Goal: Transaction & Acquisition: Purchase product/service

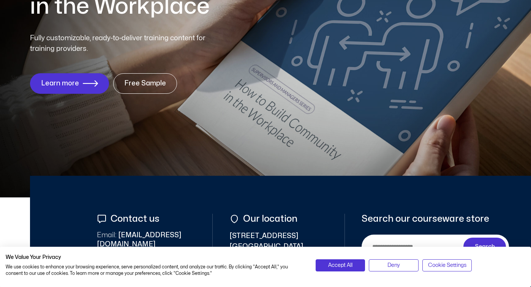
scroll to position [146, 0]
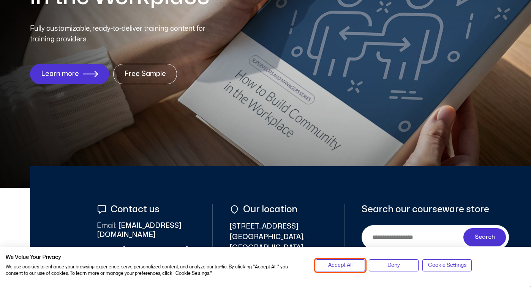
click at [335, 267] on span "Accept All" at bounding box center [340, 265] width 24 height 8
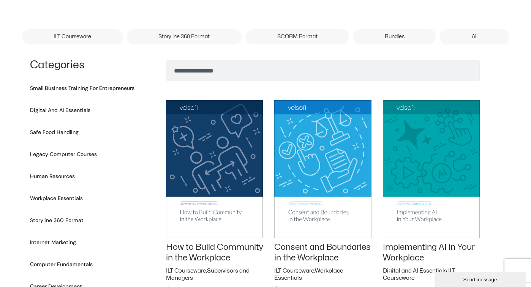
scroll to position [0, 0]
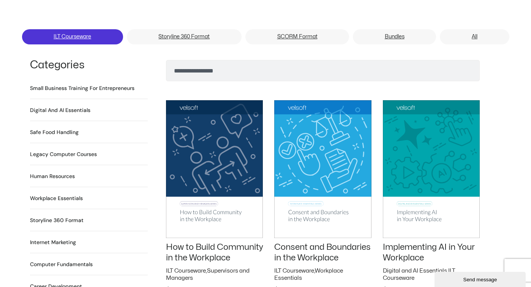
click at [78, 29] on link "ILT Courseware" at bounding box center [72, 36] width 101 height 15
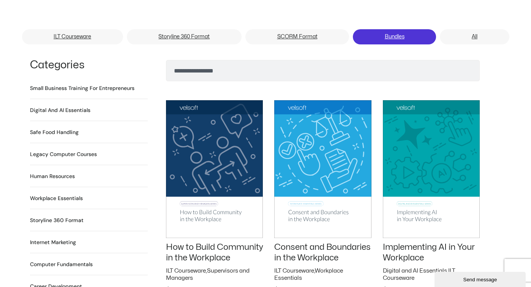
click at [392, 29] on link "Bundles" at bounding box center [394, 36] width 83 height 15
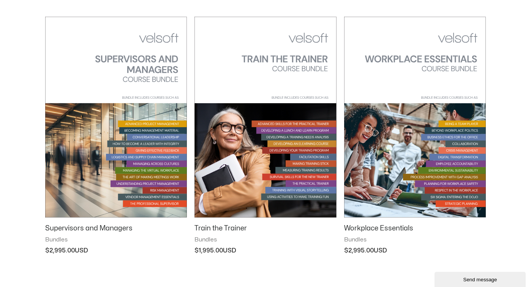
scroll to position [896, 0]
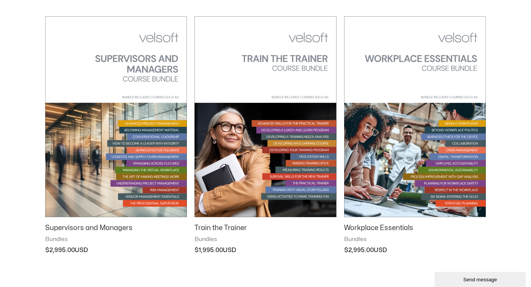
click at [285, 68] on img at bounding box center [266, 116] width 142 height 201
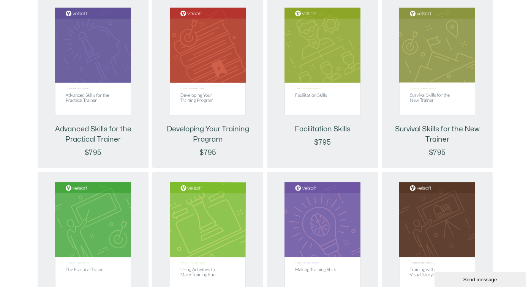
scroll to position [676, 0]
